Goal: Task Accomplishment & Management: Use online tool/utility

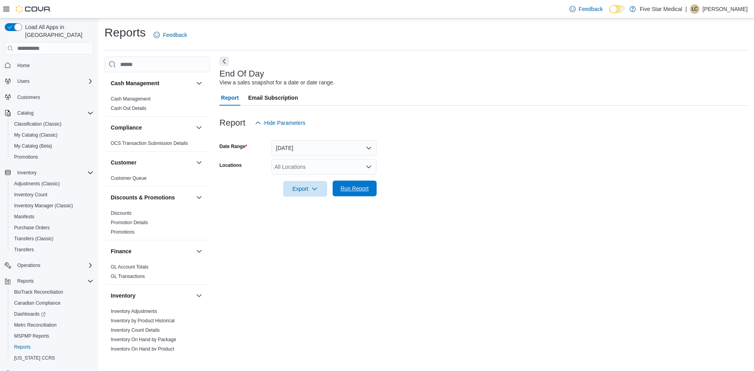
click at [360, 192] on span "Run Report" at bounding box center [354, 189] width 28 height 8
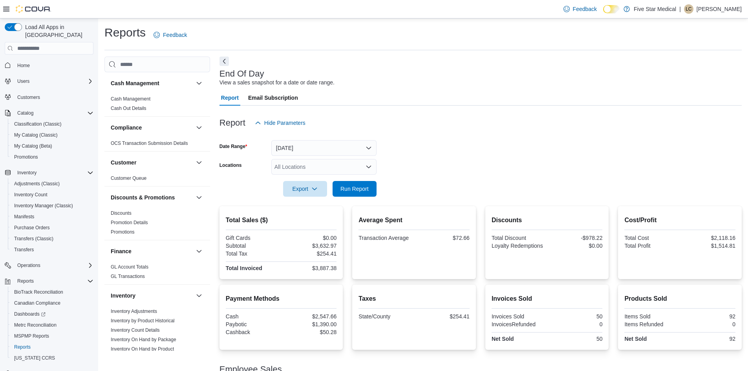
click at [351, 200] on div at bounding box center [480, 201] width 522 height 9
click at [352, 195] on span "Run Report" at bounding box center [354, 189] width 35 height 16
click at [346, 194] on span "Run Report" at bounding box center [354, 189] width 35 height 16
click at [366, 187] on span "Run Report" at bounding box center [354, 189] width 28 height 8
click at [303, 183] on span "Export" at bounding box center [305, 189] width 35 height 16
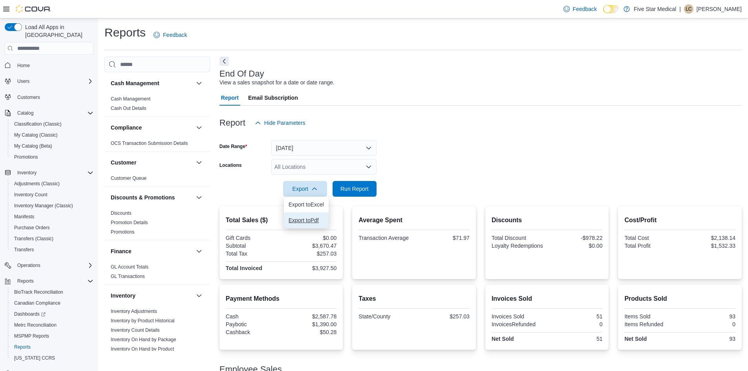
click at [304, 214] on button "Export to Pdf" at bounding box center [306, 220] width 45 height 16
click at [28, 331] on span "MSPMP Reports" at bounding box center [31, 335] width 35 height 9
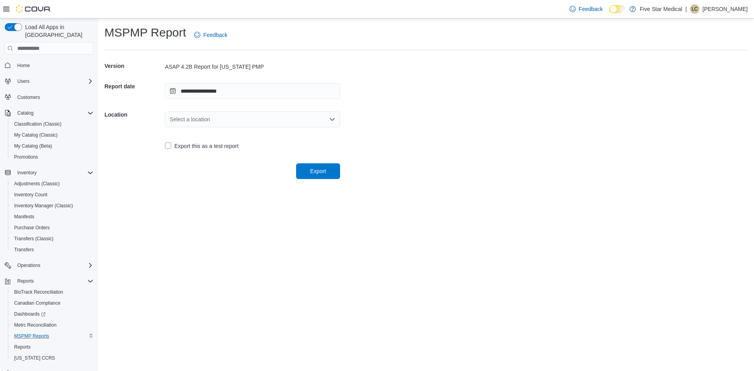
click at [225, 122] on div "Select a location" at bounding box center [252, 120] width 175 height 16
click at [219, 146] on span "409 [PERSON_NAME] Dr" at bounding box center [257, 144] width 156 height 8
click at [301, 168] on span "Export" at bounding box center [318, 171] width 35 height 16
